Goal: Check status: Check status

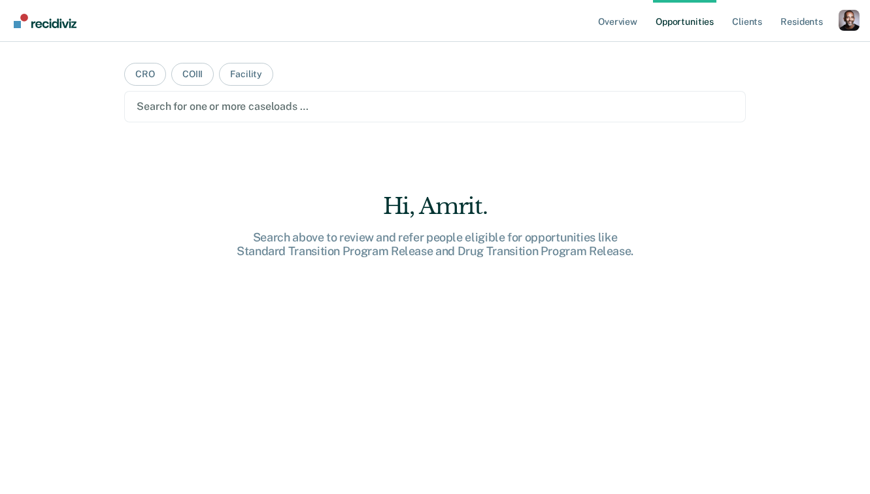
click at [847, 14] on div "Profile dropdown button" at bounding box center [849, 20] width 21 height 21
click at [772, 52] on link "Profile" at bounding box center [796, 53] width 105 height 11
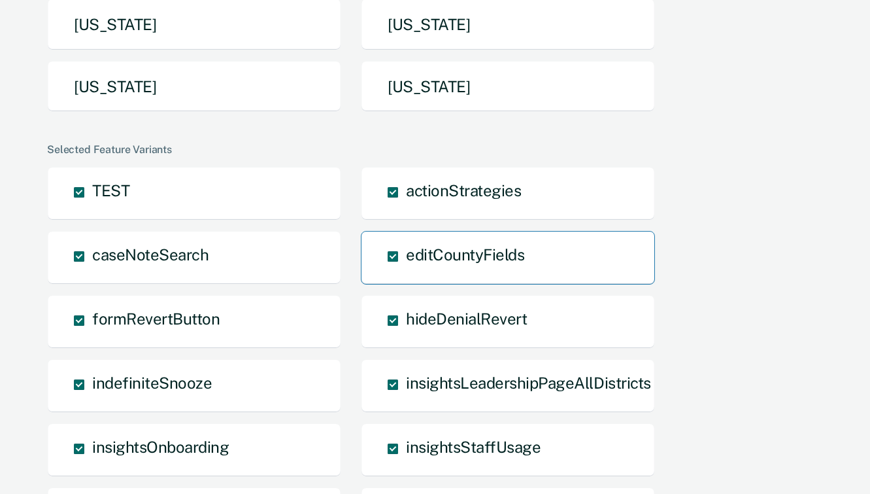
scroll to position [422, 0]
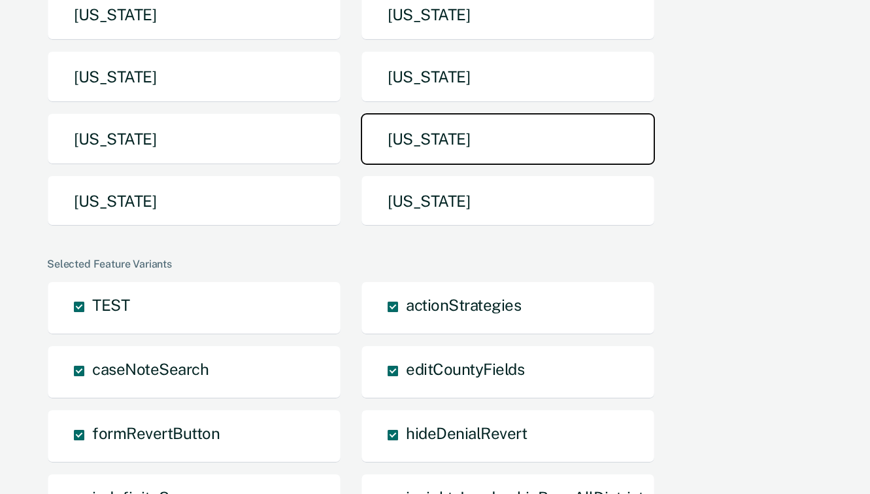
click at [421, 139] on button "Tennessee" at bounding box center [508, 139] width 294 height 52
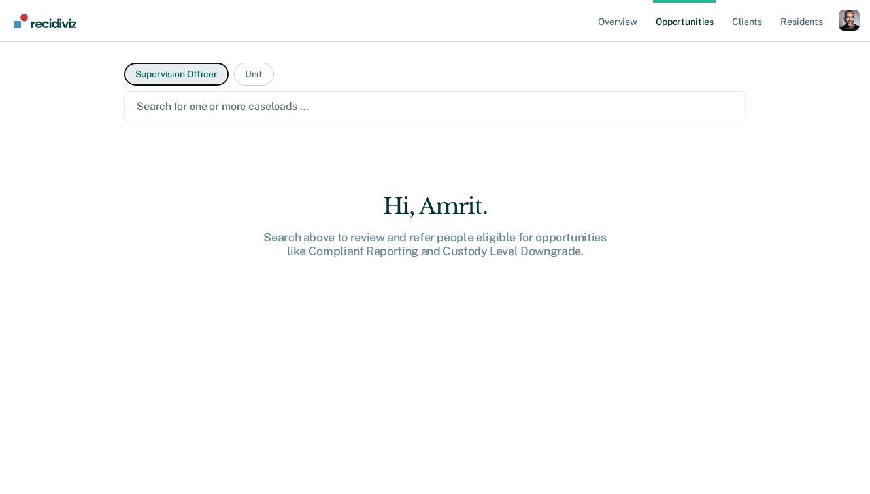
click at [204, 75] on button "Supervision Officer" at bounding box center [176, 74] width 104 height 23
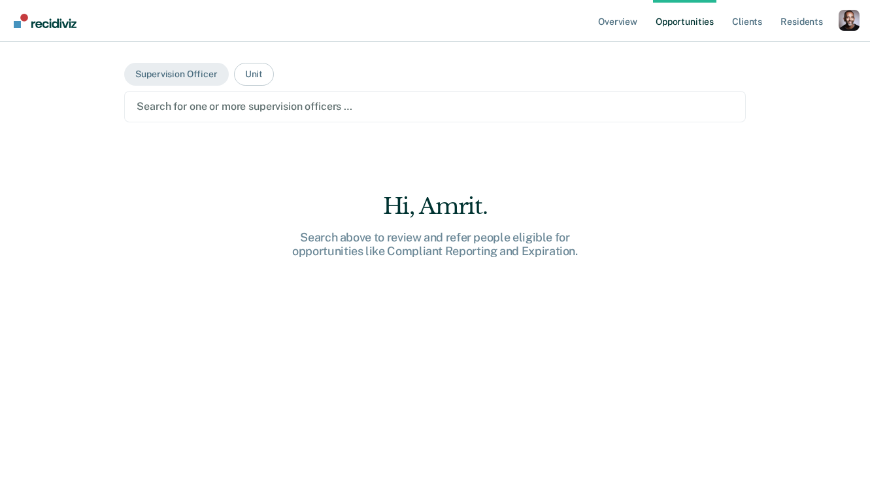
click at [205, 102] on div at bounding box center [435, 106] width 596 height 15
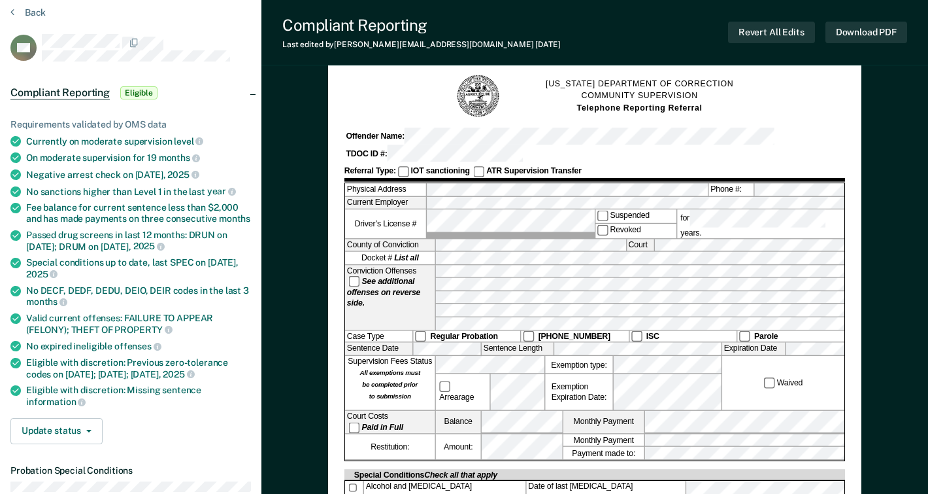
scroll to position [50, 0]
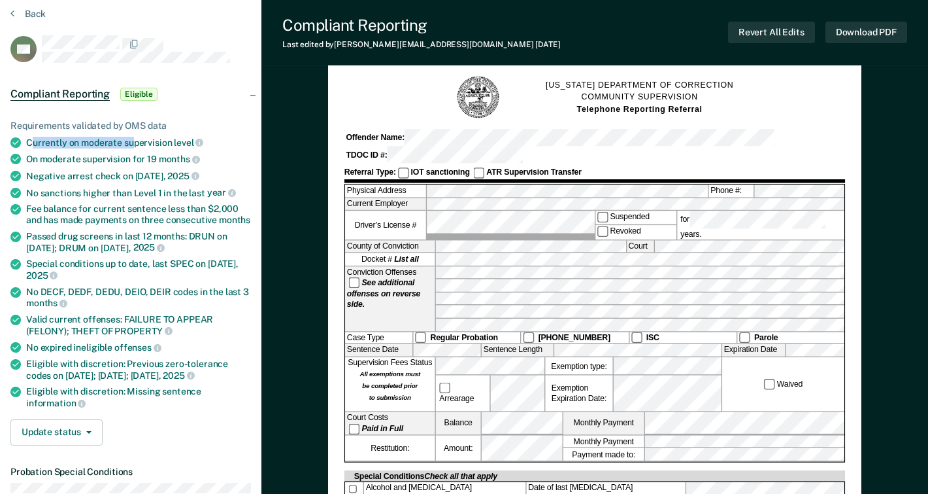
drag, startPoint x: 33, startPoint y: 140, endPoint x: 135, endPoint y: 144, distance: 102.1
click at [135, 144] on div "Currently on moderate supervision level" at bounding box center [138, 143] width 225 height 12
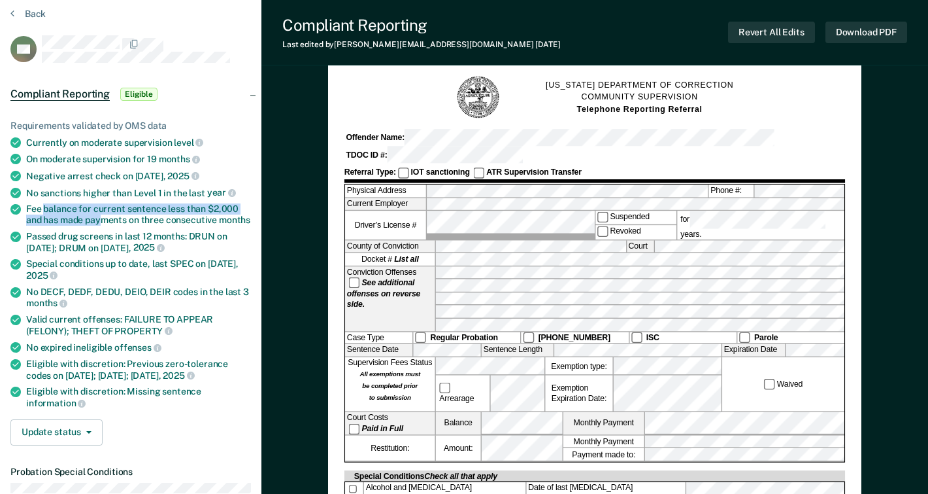
drag, startPoint x: 43, startPoint y: 208, endPoint x: 99, endPoint y: 211, distance: 56.3
click at [99, 211] on div "Fee balance for current sentence less than $2,000 and has made payments on thre…" at bounding box center [138, 214] width 225 height 22
drag, startPoint x: 72, startPoint y: 237, endPoint x: 114, endPoint y: 234, distance: 42.6
click at [114, 235] on div "Passed drug screens in last 12 months: DRUN on [DATE]; DRUM on [DATE]" at bounding box center [138, 242] width 225 height 22
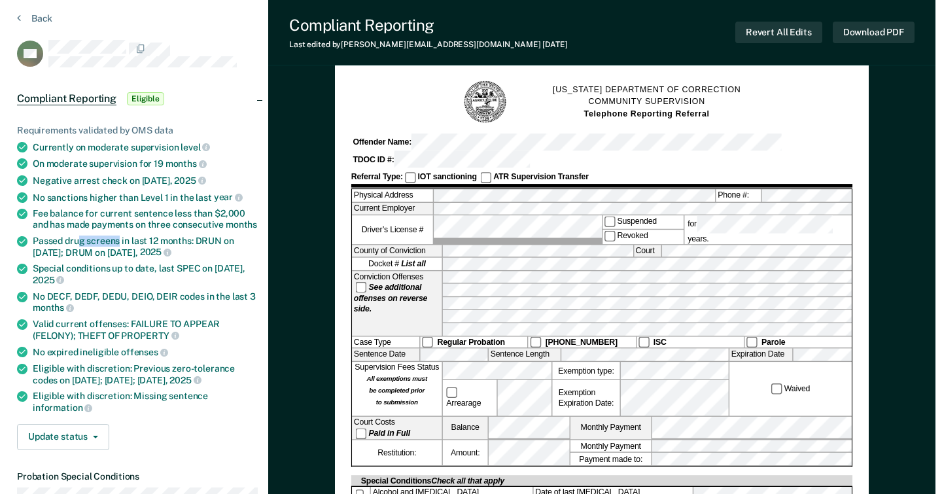
scroll to position [31, 0]
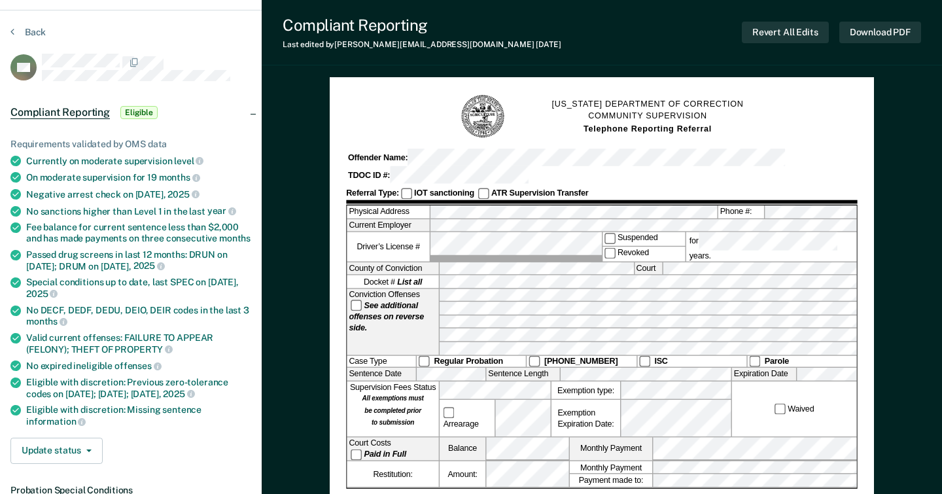
click at [128, 227] on div "Fee balance for current sentence less than $2,000 and has made payments on thre…" at bounding box center [138, 233] width 225 height 22
